Goal: Task Accomplishment & Management: Manage account settings

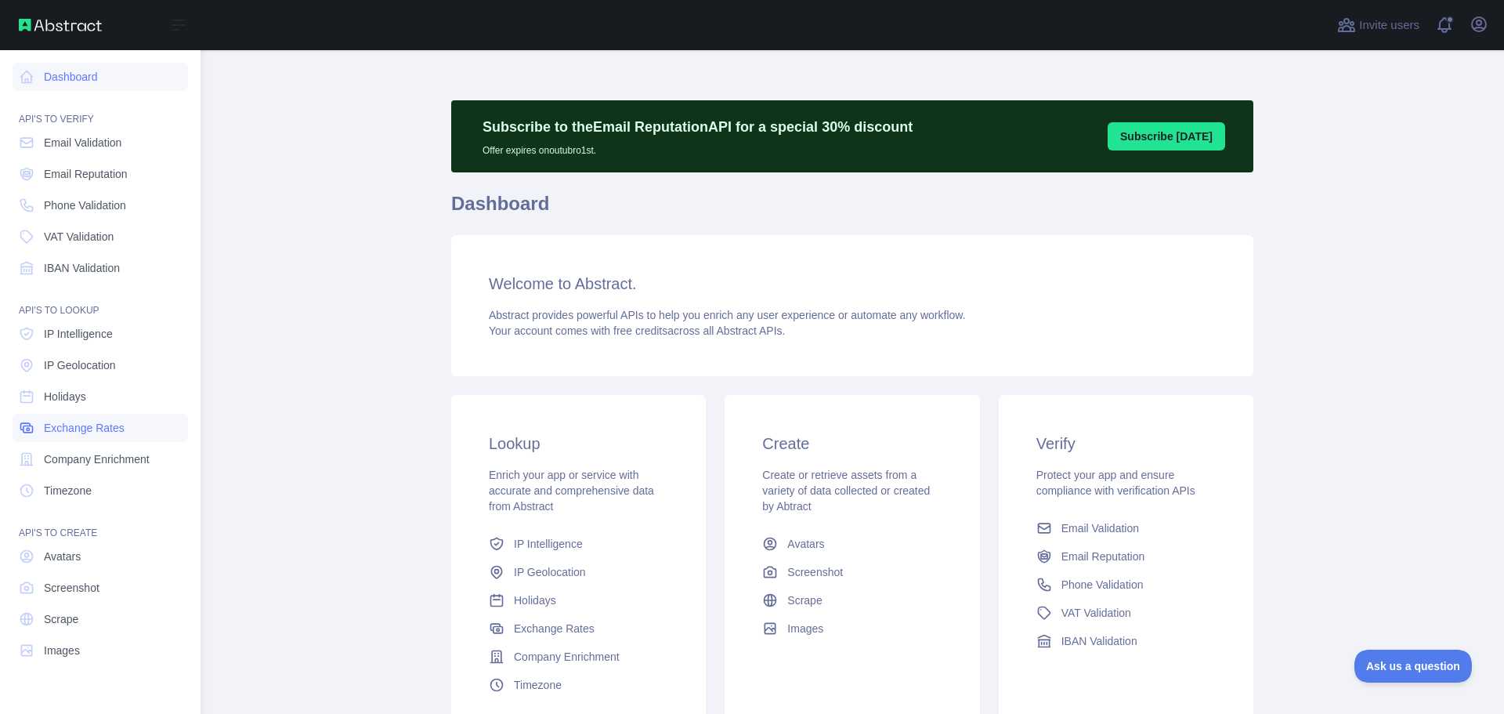
click at [117, 421] on span "Exchange Rates" at bounding box center [84, 428] width 81 height 16
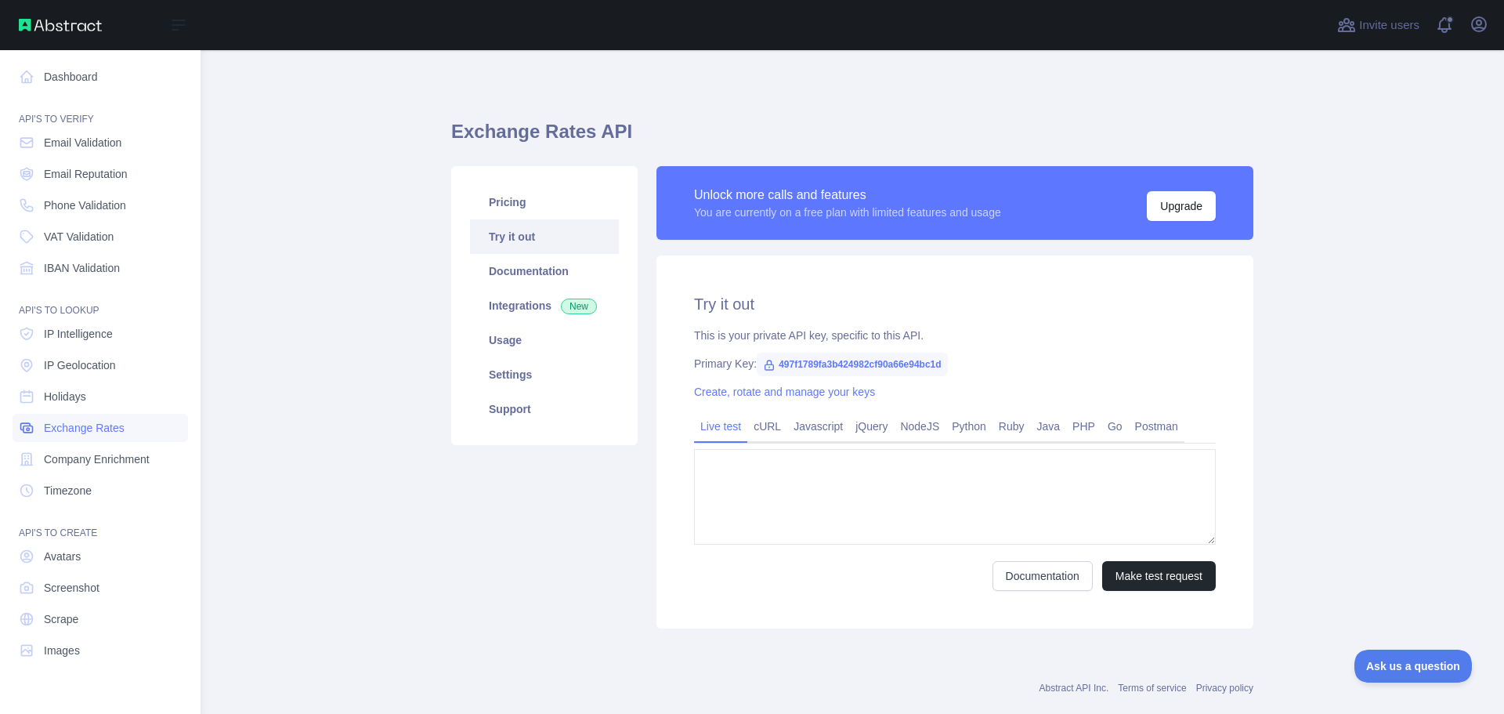
type textarea "**********"
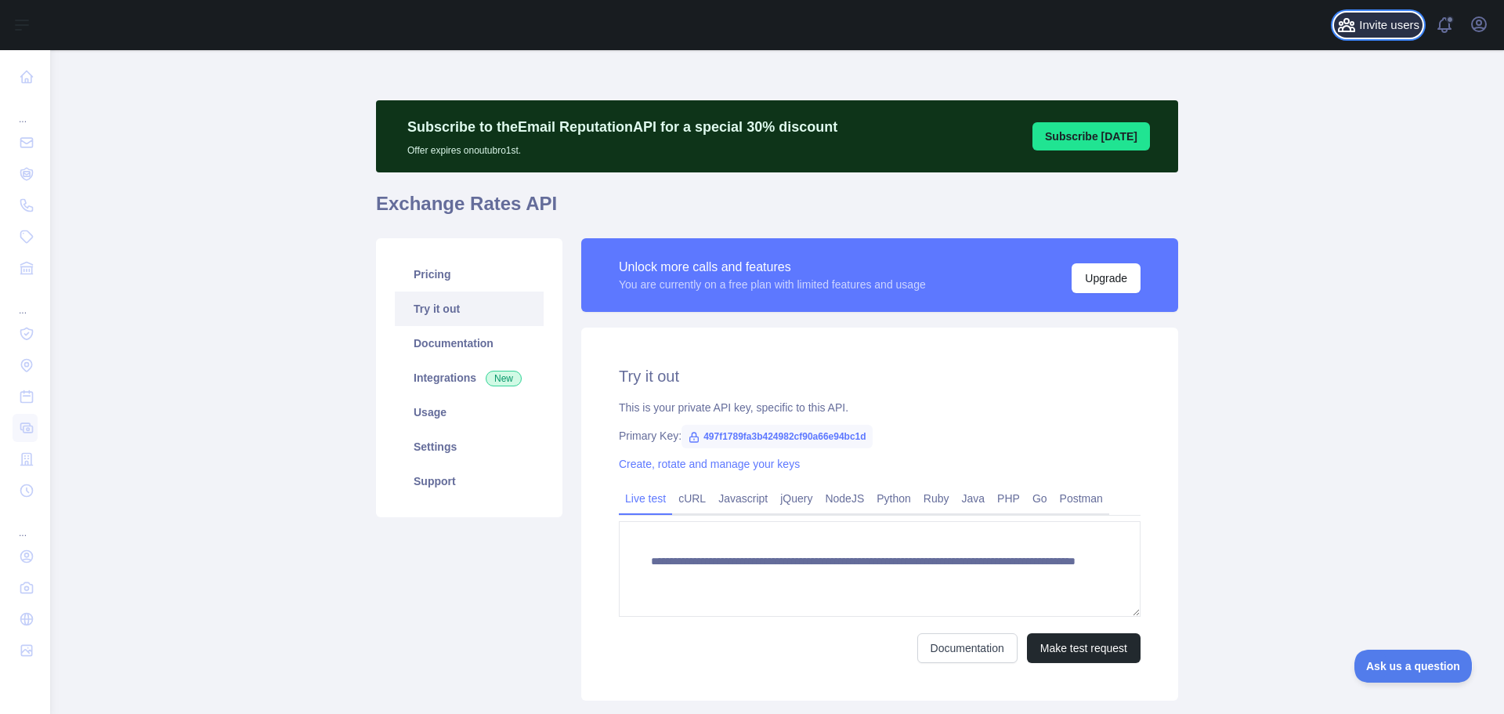
click at [1399, 31] on span "Invite users" at bounding box center [1390, 25] width 60 height 18
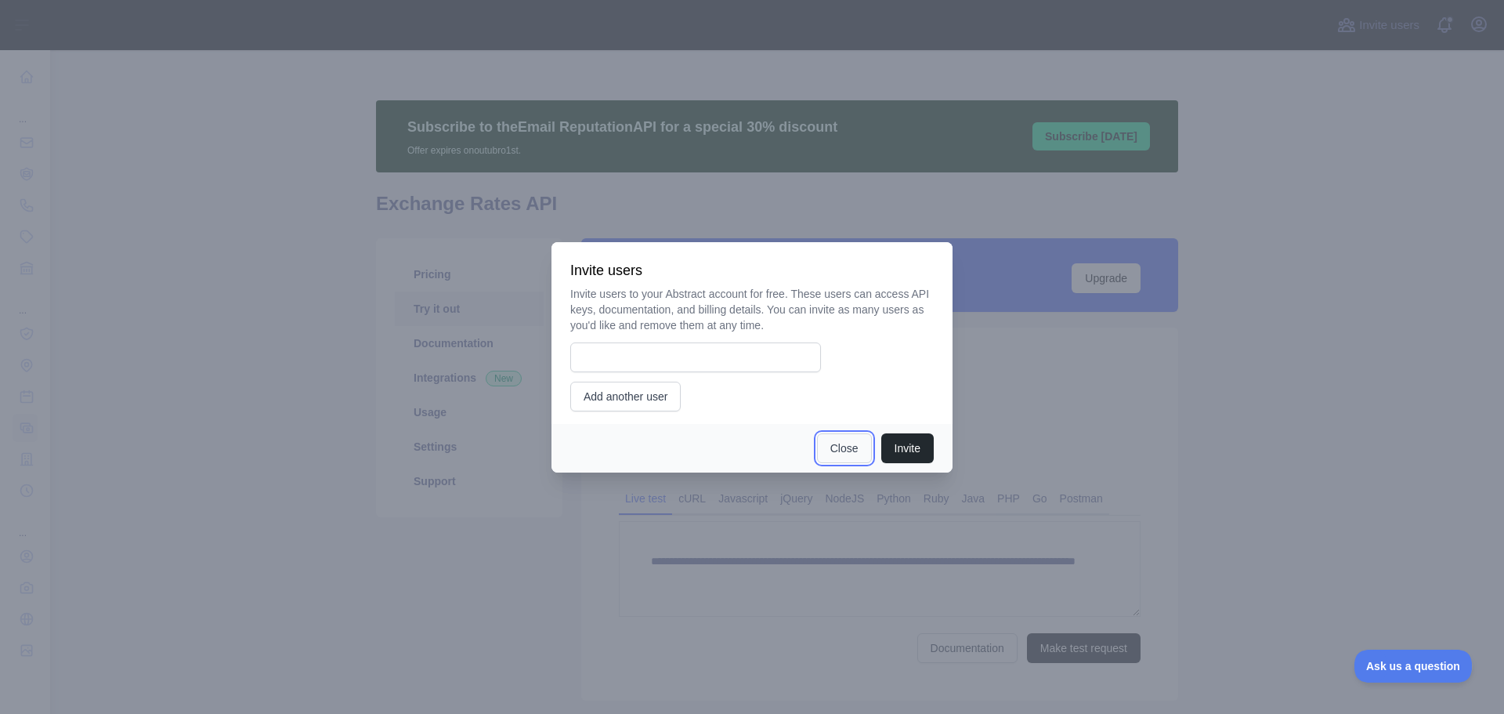
click at [853, 454] on button "Close" at bounding box center [844, 448] width 55 height 30
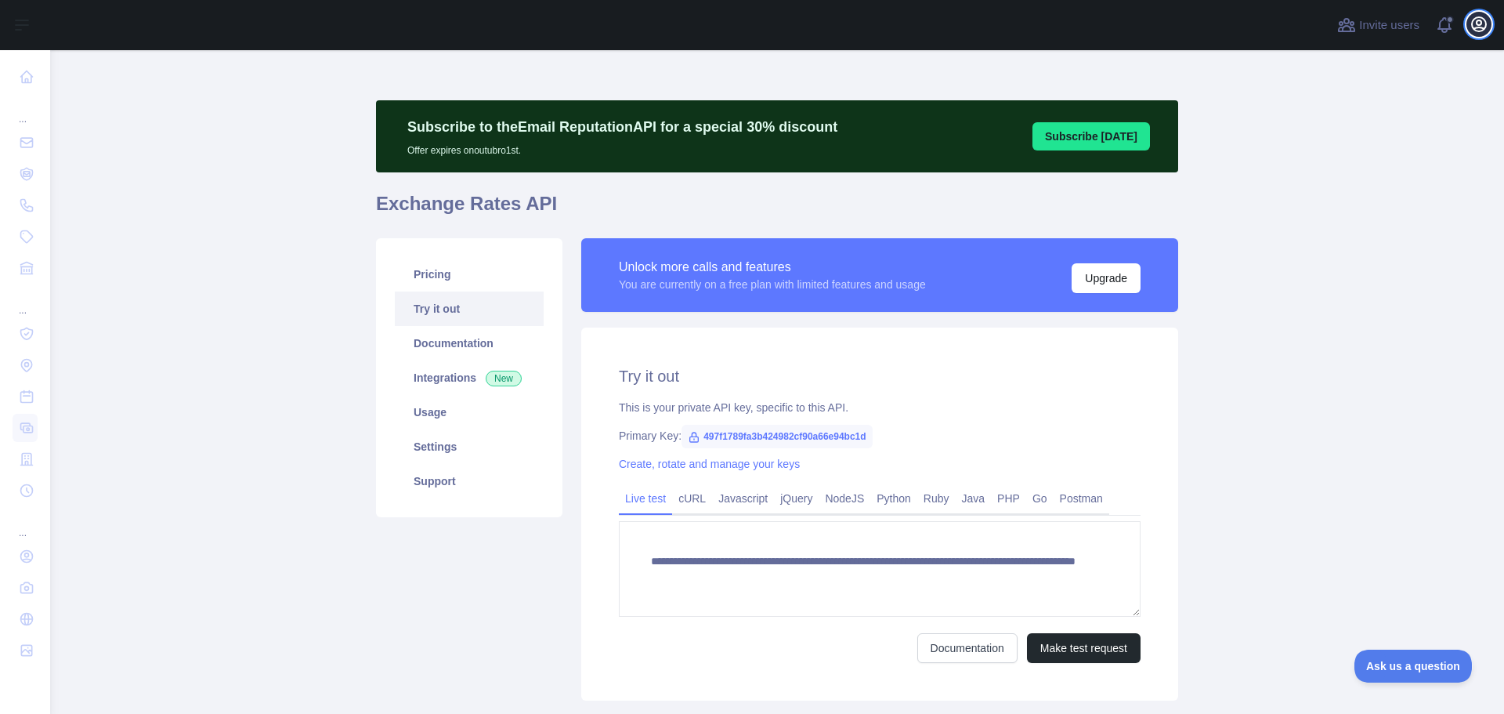
click at [1472, 20] on icon "button" at bounding box center [1479, 24] width 19 height 19
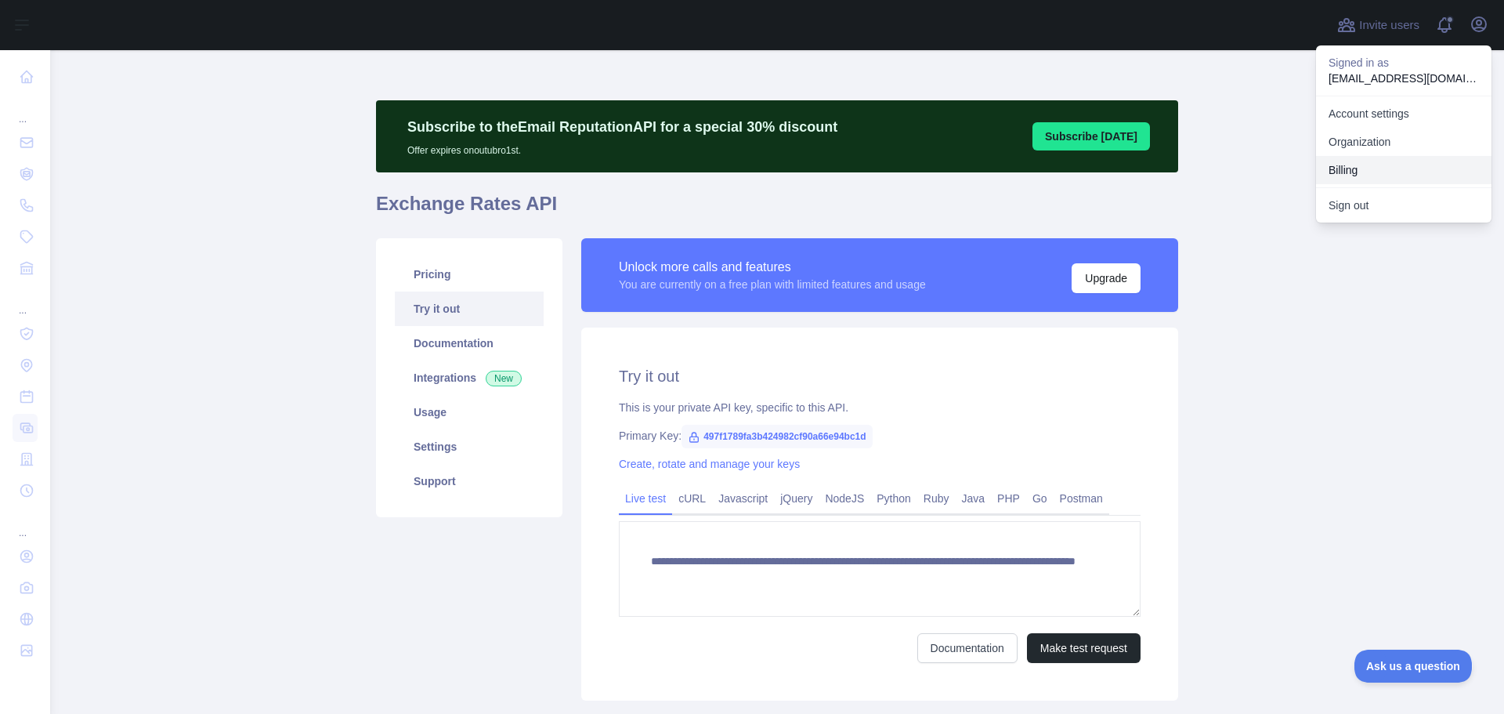
click at [1347, 185] on div "Account settings Organization Billing" at bounding box center [1404, 142] width 176 height 92
click at [1356, 175] on button "Billing" at bounding box center [1404, 170] width 176 height 28
